Goal: Task Accomplishment & Management: Use online tool/utility

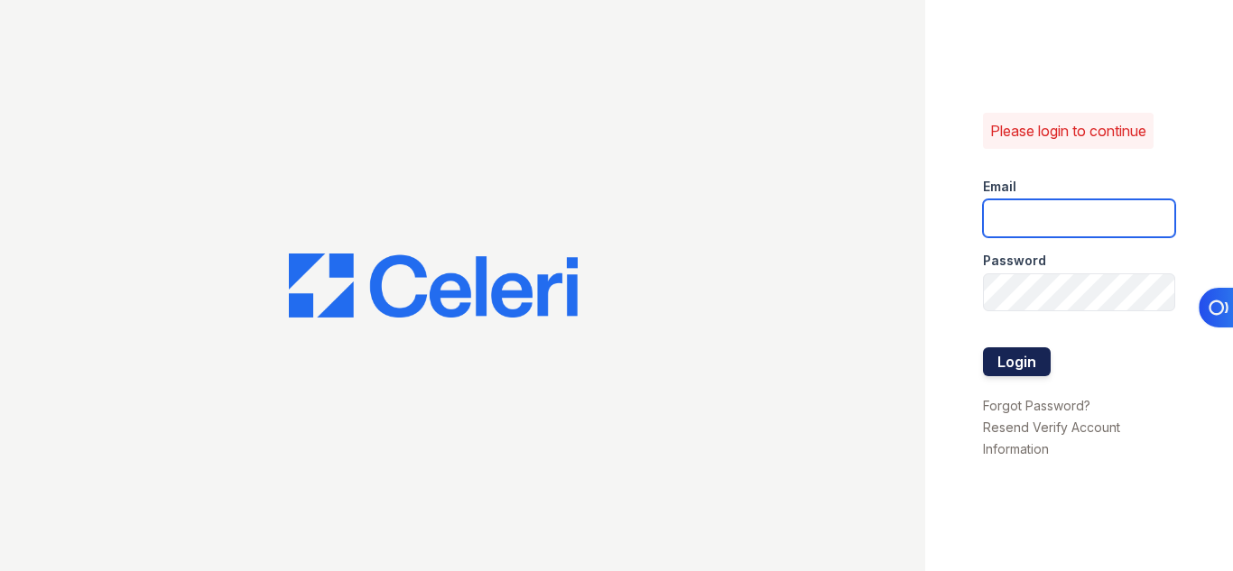
type input "[EMAIL_ADDRESS][DOMAIN_NAME]"
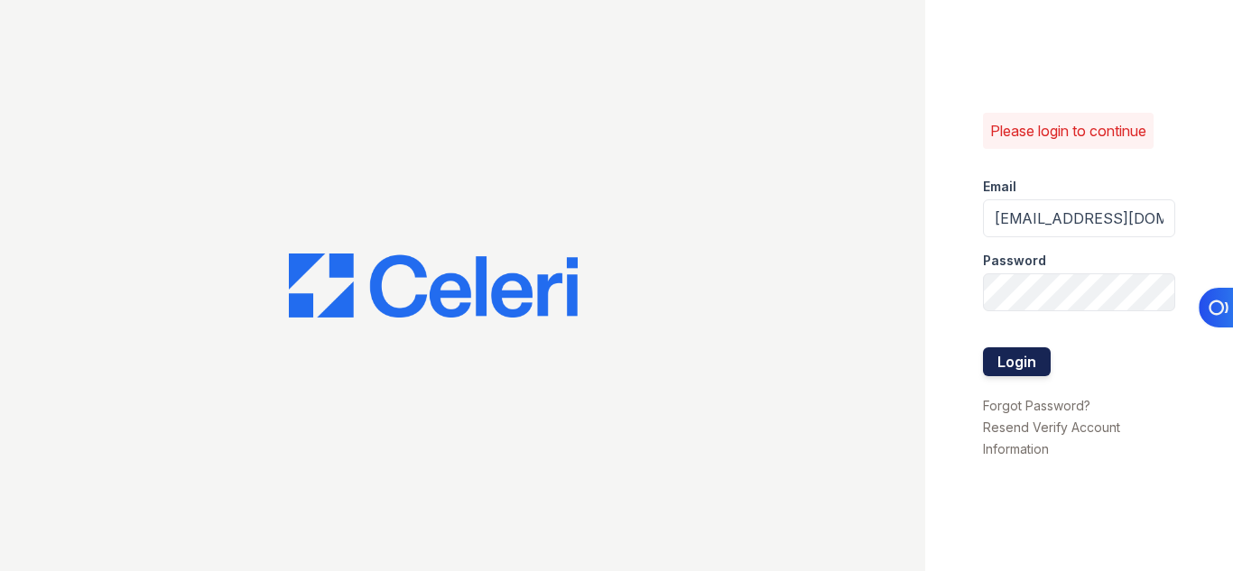
click at [1011, 367] on button "Login" at bounding box center [1017, 362] width 68 height 29
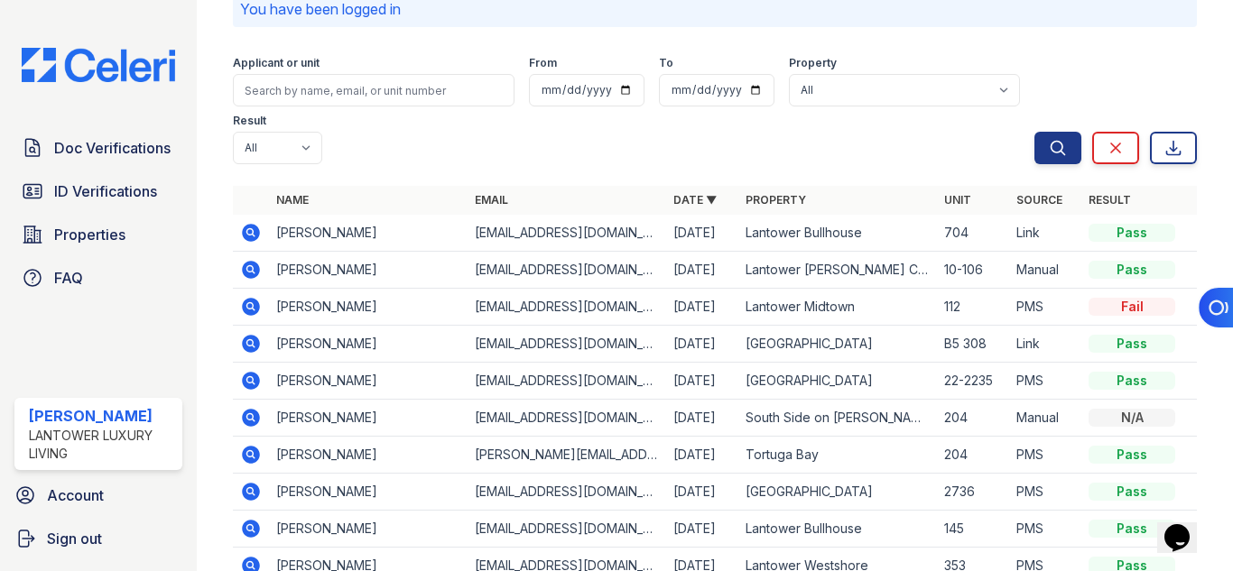
scroll to position [181, 0]
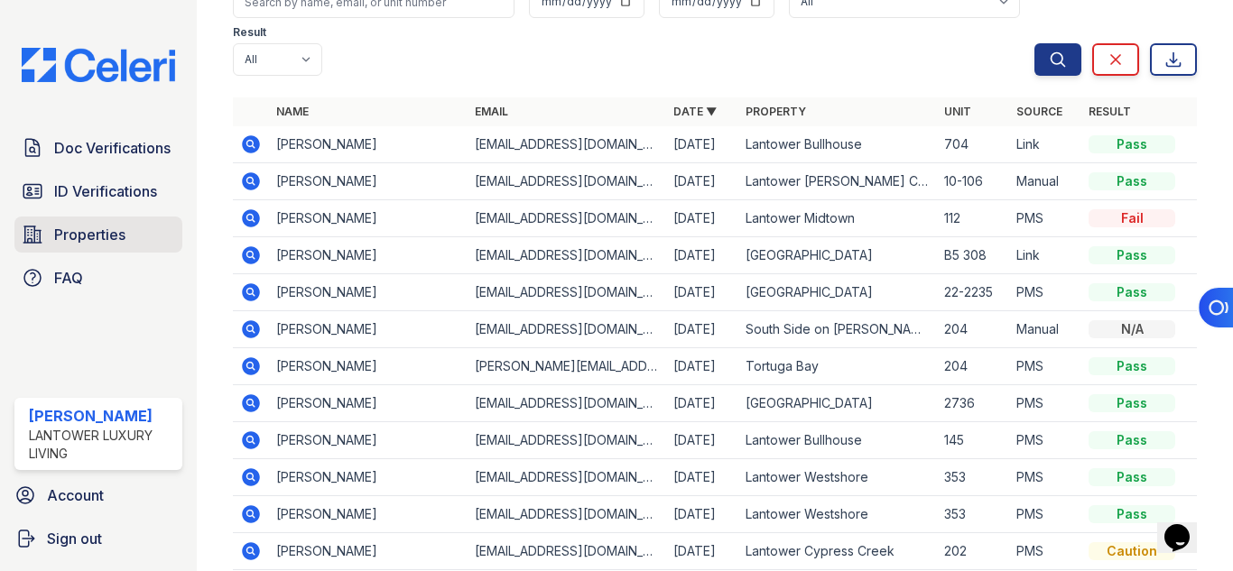
click at [79, 248] on link "Properties" at bounding box center [98, 235] width 168 height 36
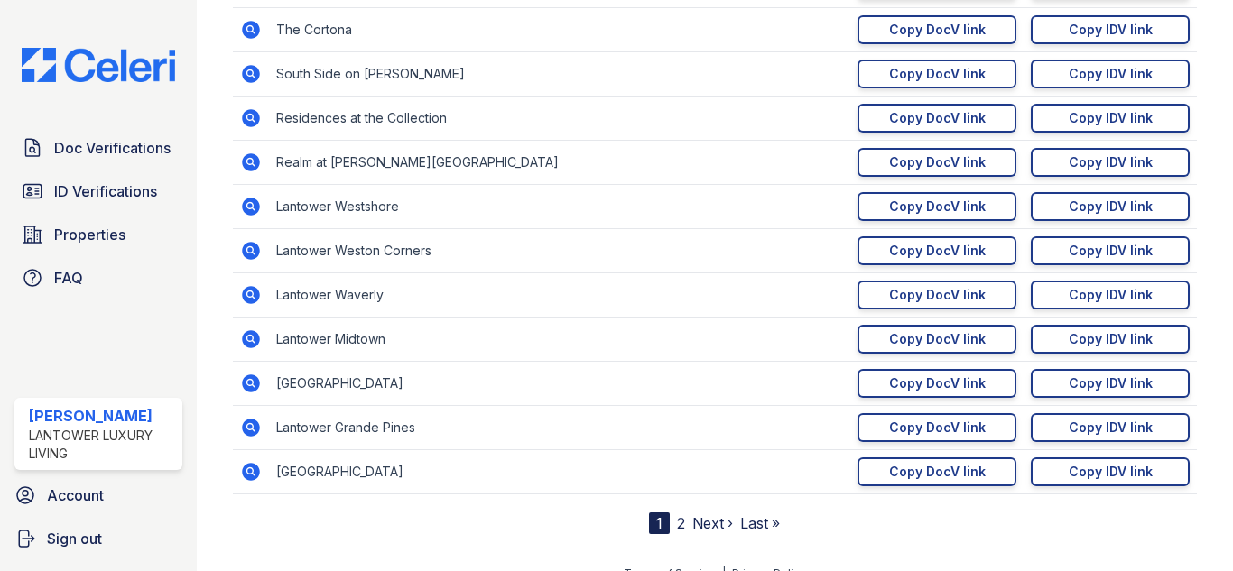
scroll to position [339, 0]
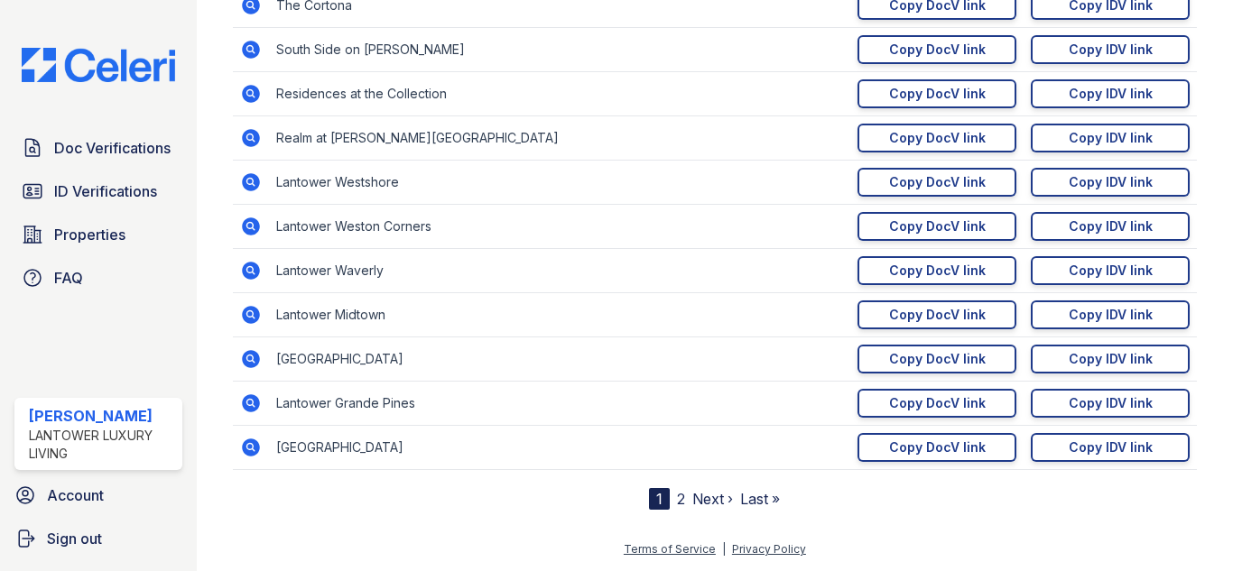
click at [658, 501] on div "1" at bounding box center [659, 499] width 21 height 22
click at [677, 496] on link "2" at bounding box center [681, 499] width 8 height 18
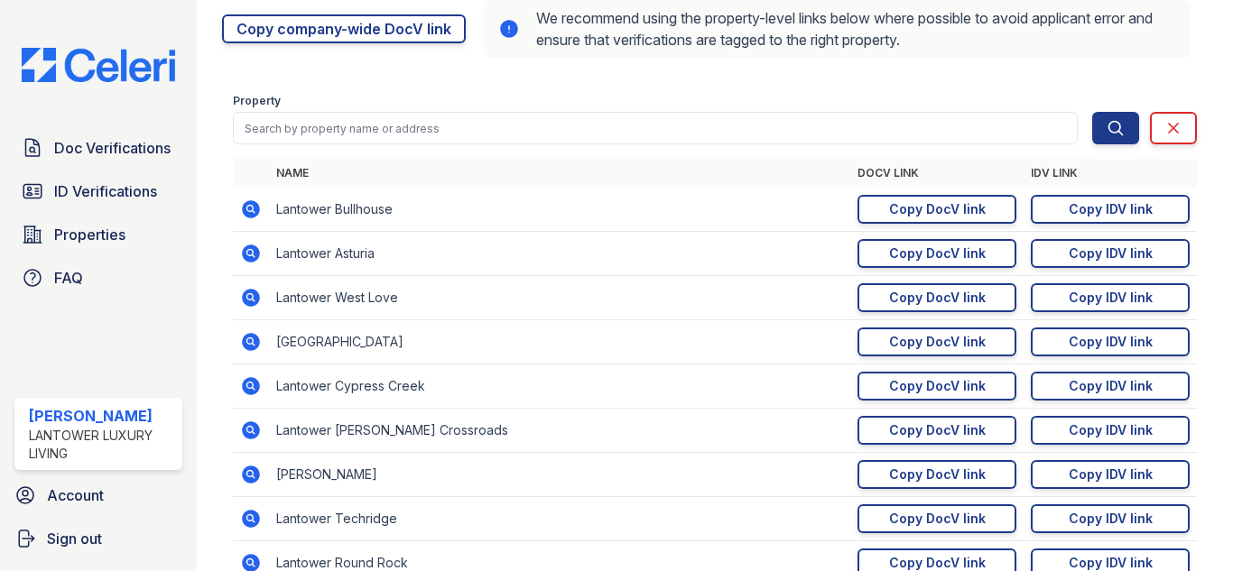
scroll to position [181, 0]
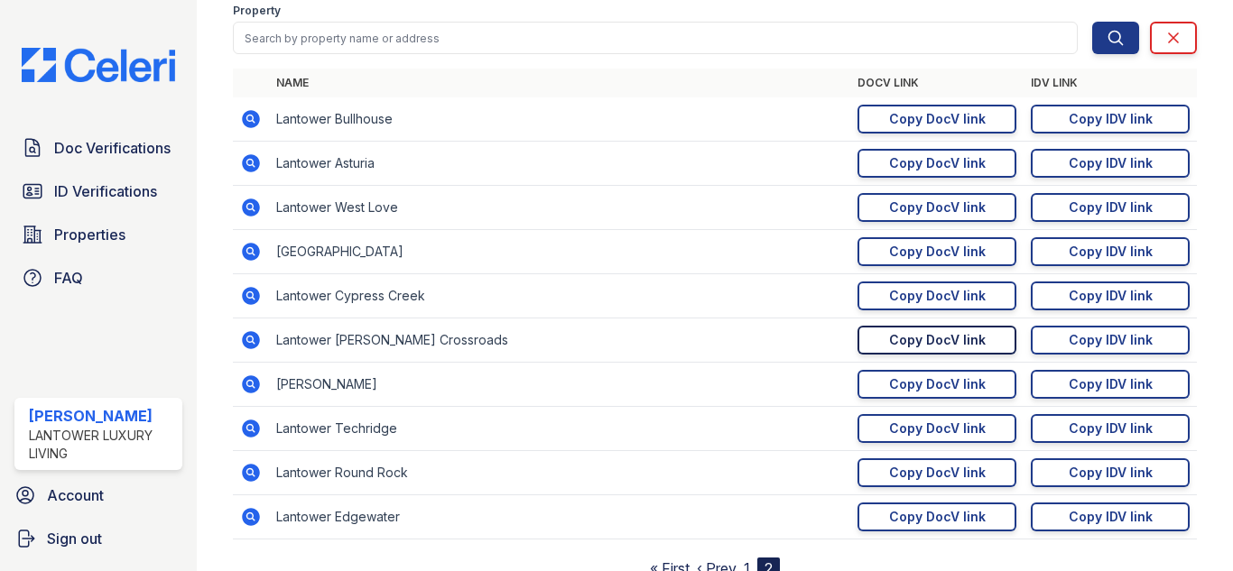
click at [954, 348] on div "Copy DocV link" at bounding box center [937, 340] width 97 height 18
